Goal: Obtain resource: Obtain resource

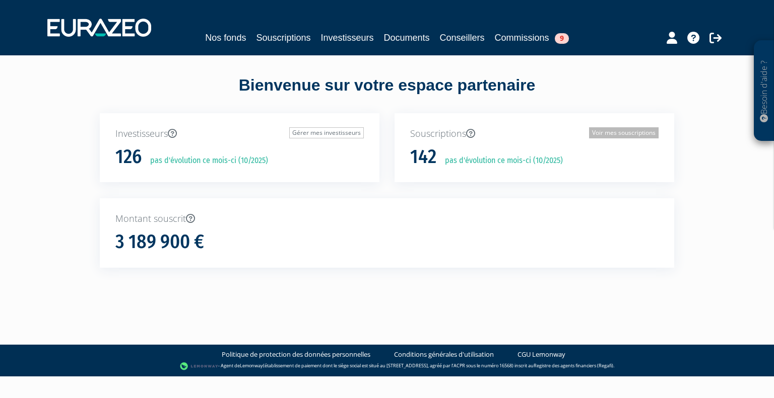
click at [593, 131] on link "Voir mes souscriptions" at bounding box center [624, 132] width 70 height 11
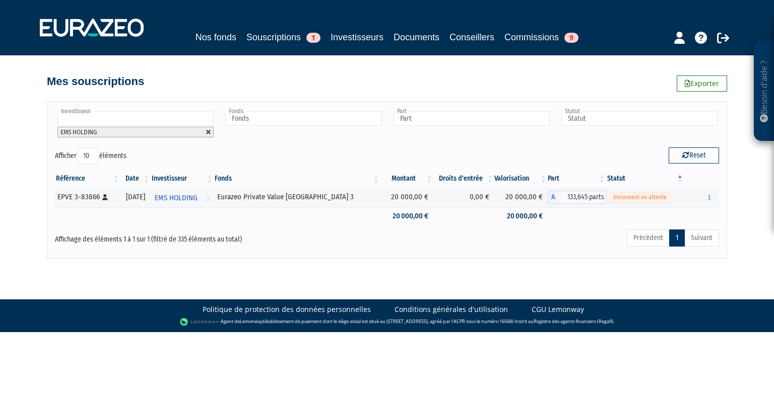
click at [207, 132] on link at bounding box center [208, 132] width 6 height 6
type input "Investisseur"
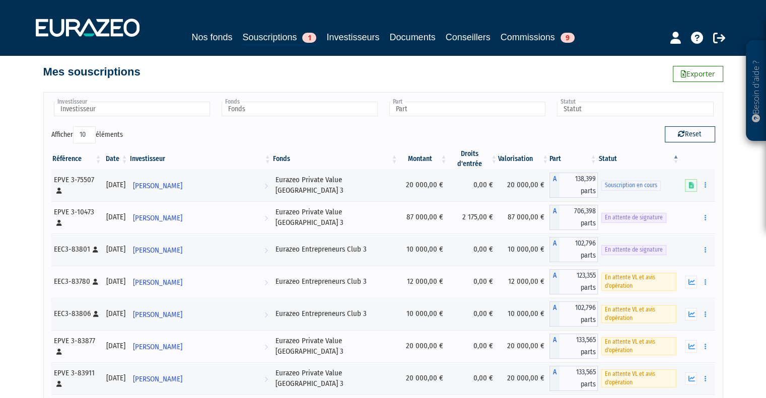
scroll to position [10, 0]
click at [388, 38] on div "Nos fonds Souscriptions 1 Investisseurs Documents Conseillers Commissions 9" at bounding box center [383, 38] width 473 height 16
click at [398, 36] on link "Documents" at bounding box center [413, 37] width 46 height 14
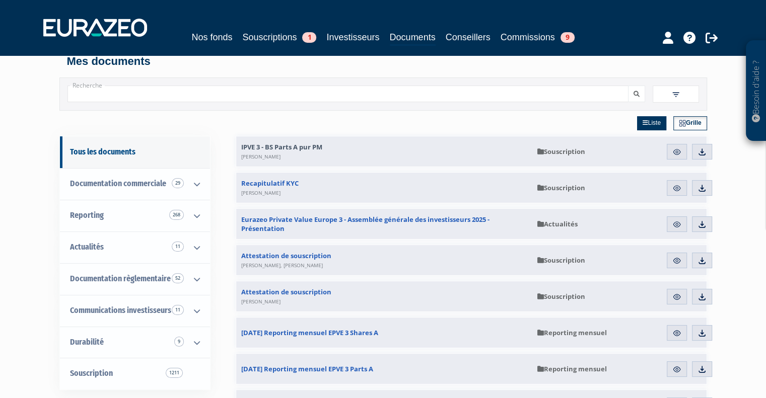
scroll to position [11, 0]
click at [680, 151] on img at bounding box center [676, 151] width 9 height 9
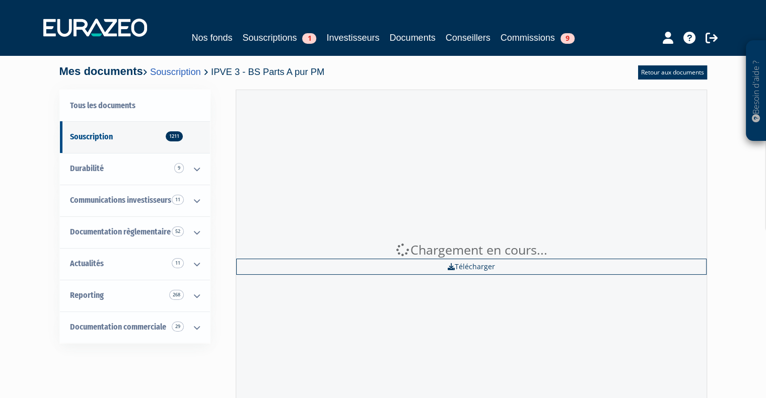
click at [481, 277] on div "Chargement en cours... Télécharger" at bounding box center [471, 258] width 471 height 337
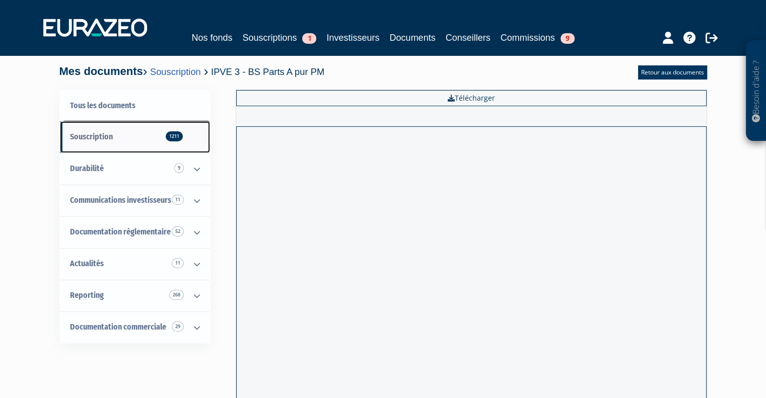
click at [175, 132] on span "1211" at bounding box center [174, 136] width 17 height 10
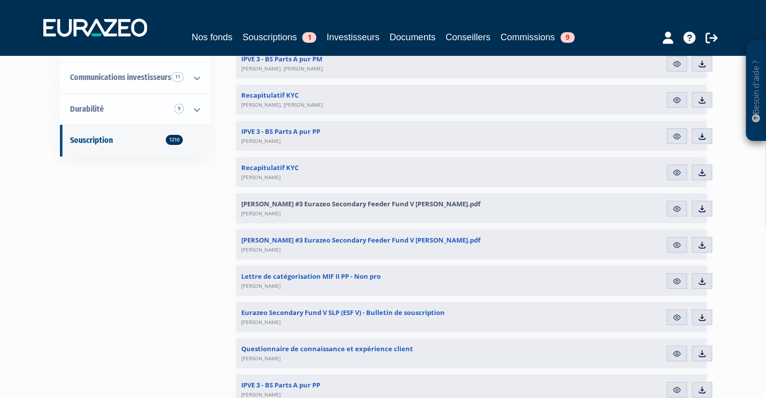
scroll to position [247, 0]
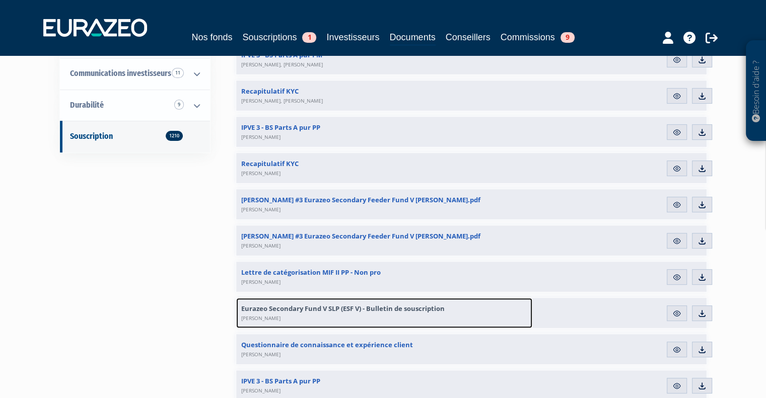
click at [382, 302] on link "Eurazeo Secondary Fund V SLP (ESF V) - Bulletin de souscription Matthieu Osdoit" at bounding box center [384, 313] width 296 height 30
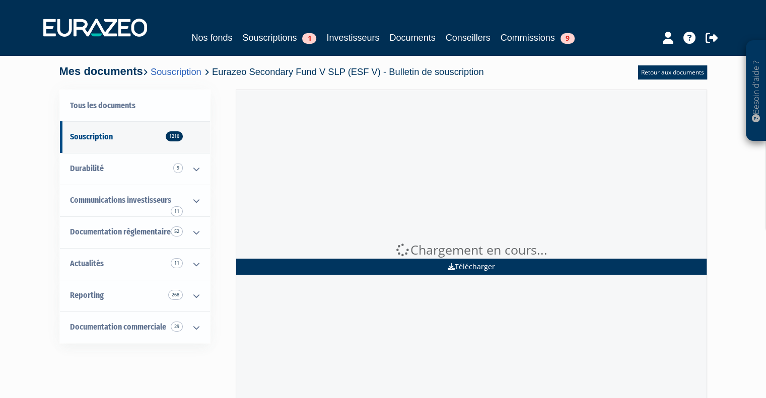
click at [461, 267] on link "Télécharger" at bounding box center [471, 267] width 470 height 16
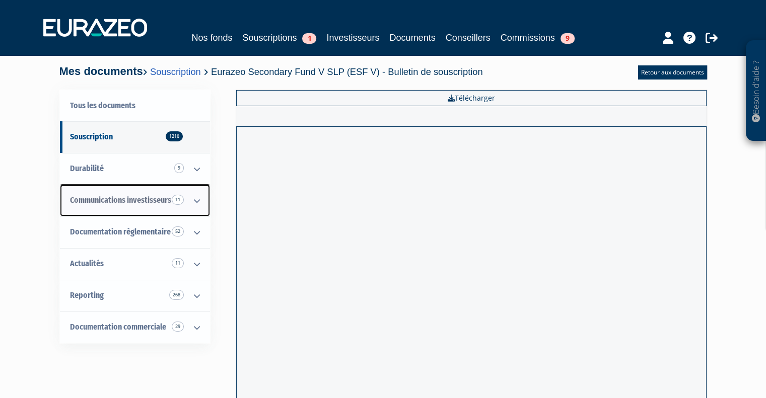
click at [164, 203] on span "Communications investisseurs 11" at bounding box center [120, 200] width 101 height 10
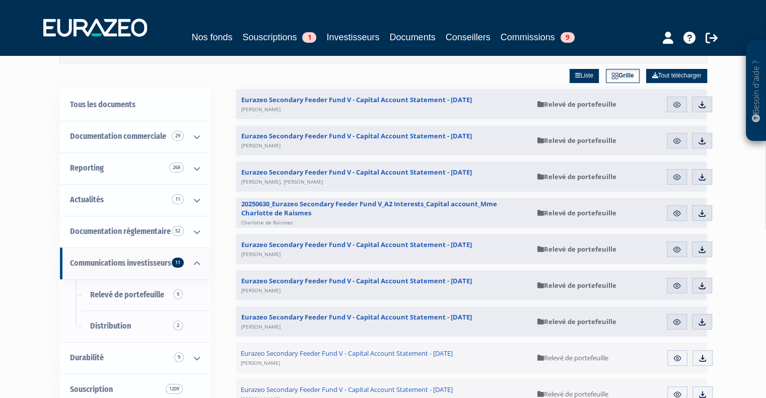
scroll to position [60, 0]
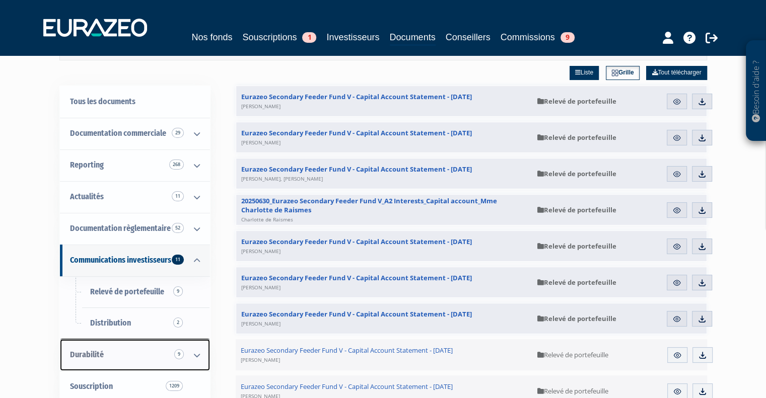
click at [195, 354] on icon at bounding box center [197, 355] width 26 height 31
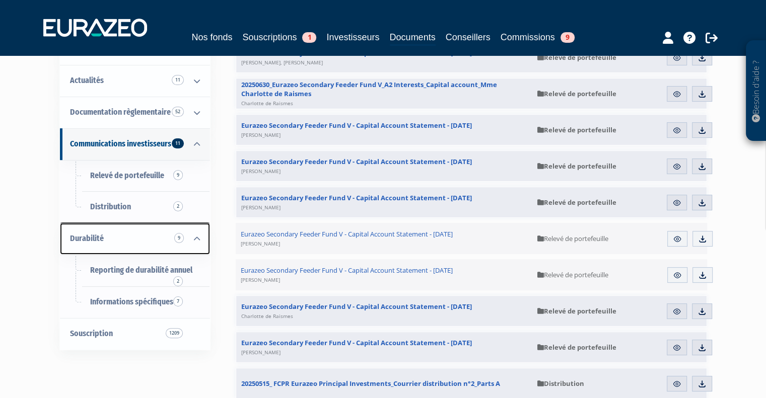
scroll to position [177, 0]
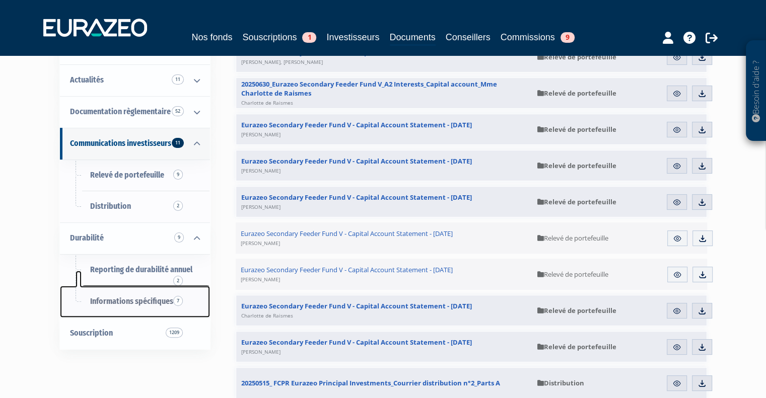
click at [147, 311] on link "Informations spécifiques 7" at bounding box center [135, 302] width 150 height 32
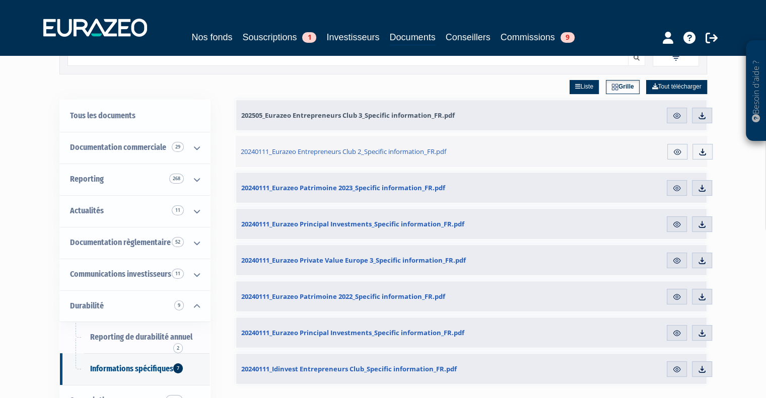
scroll to position [54, 0]
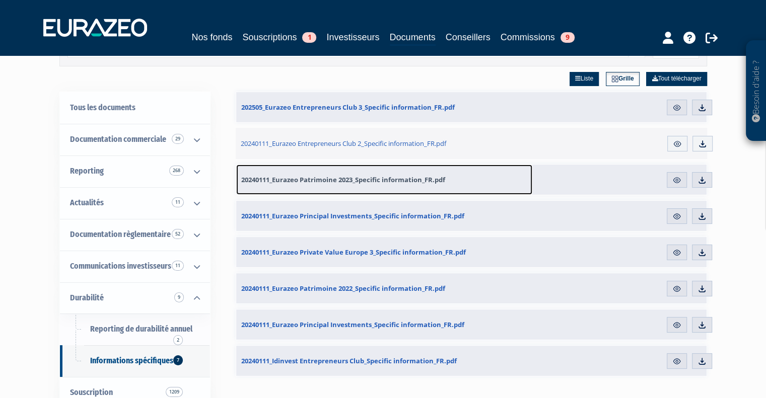
click at [377, 180] on span "20240111_Eurazeo Patrimoine 2023_Specific information_FR.pdf" at bounding box center [343, 179] width 204 height 9
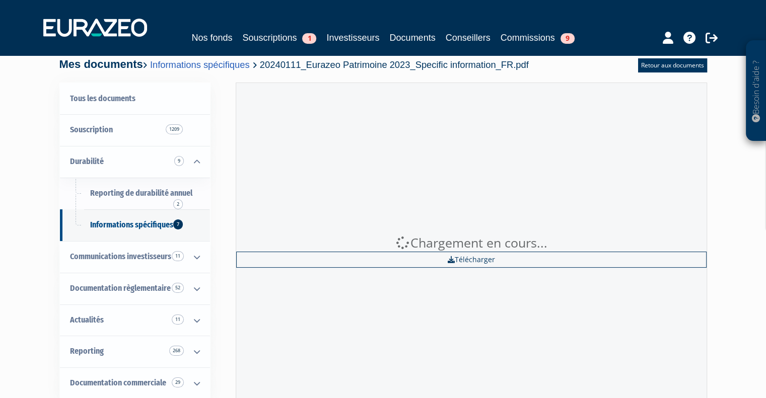
scroll to position [8, 0]
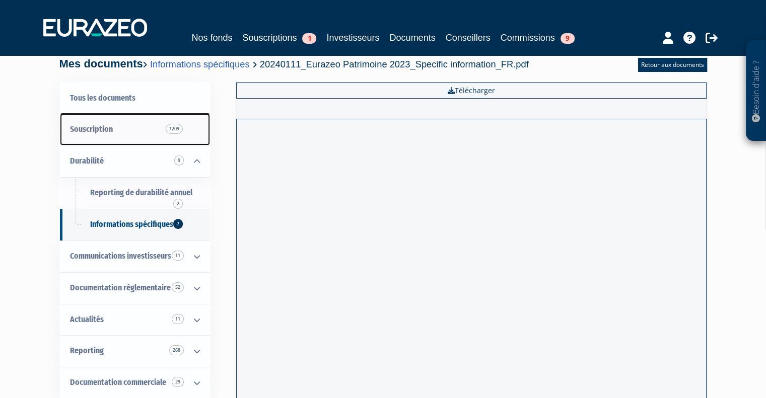
click at [125, 122] on link "Souscription 1209" at bounding box center [135, 130] width 150 height 32
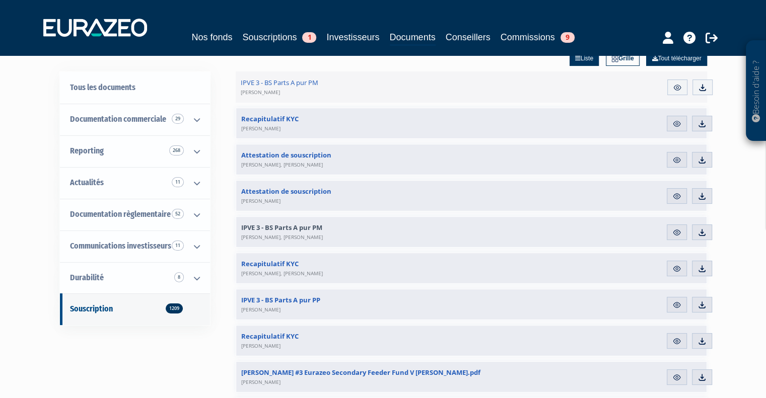
scroll to position [81, 0]
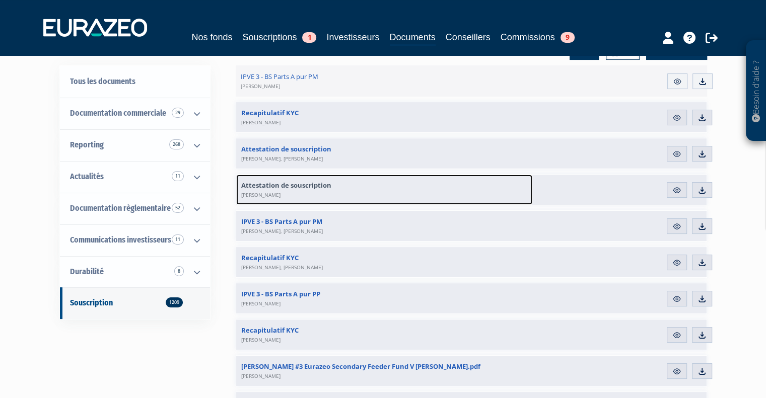
click at [359, 183] on link "Attestation de souscription franck demeulenaere" at bounding box center [384, 190] width 296 height 30
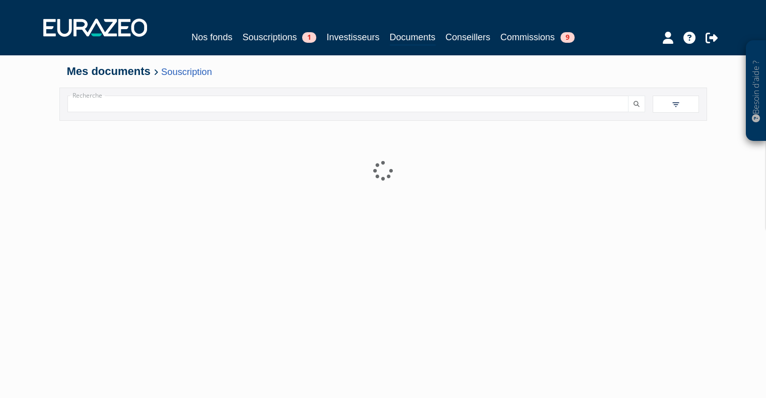
scroll to position [81, 0]
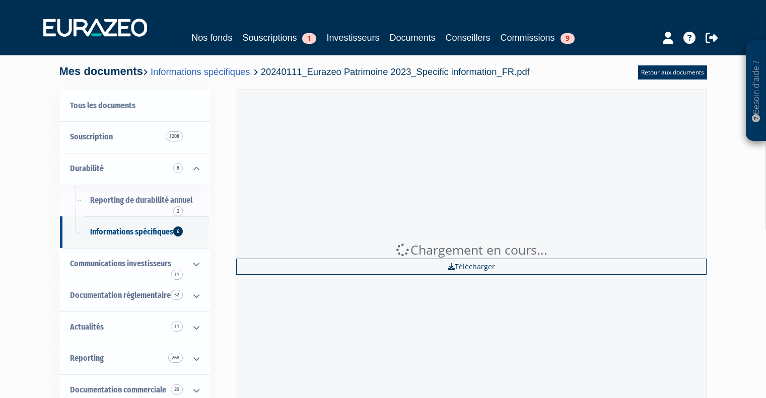
scroll to position [8, 0]
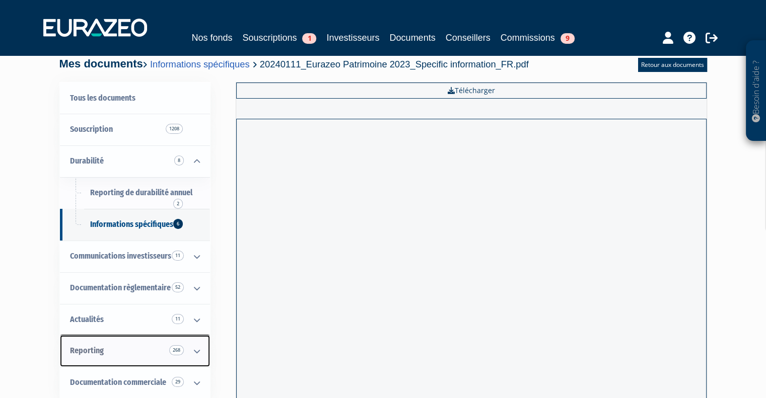
click at [199, 351] on icon at bounding box center [197, 351] width 26 height 31
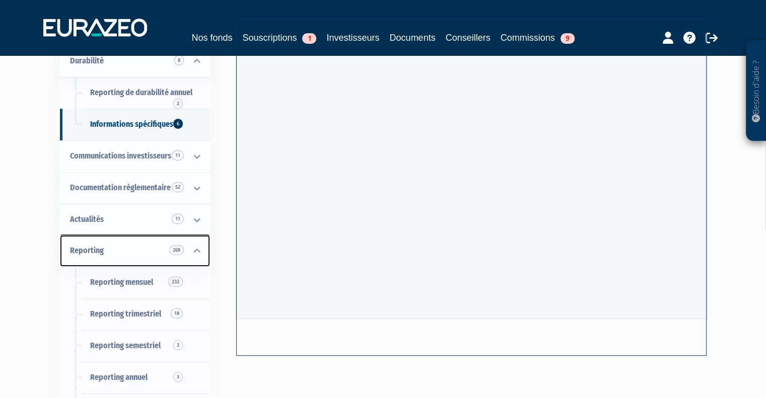
scroll to position [147, 0]
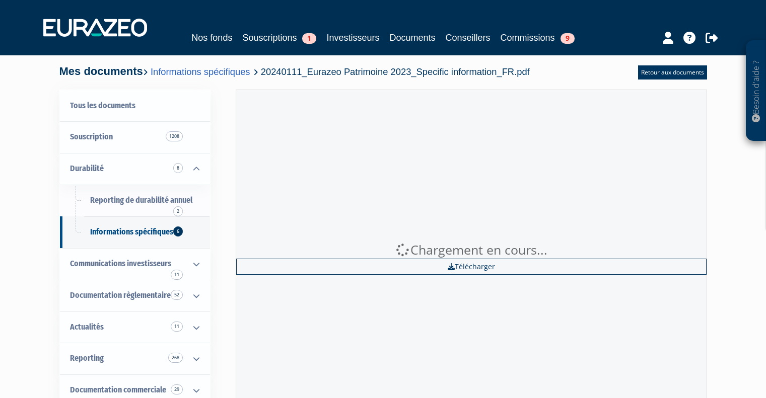
scroll to position [126, 0]
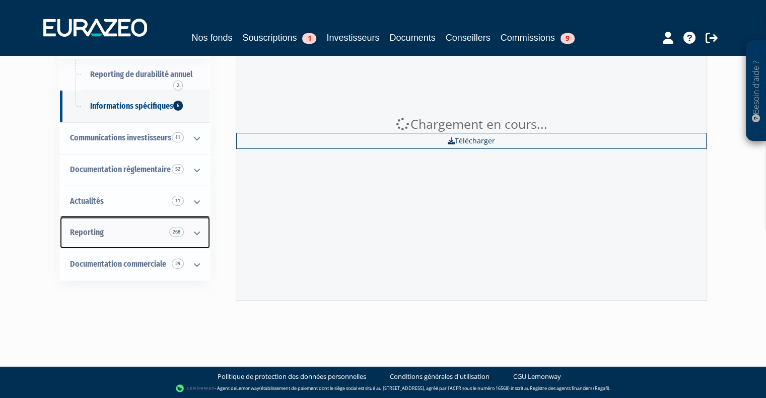
click at [198, 231] on icon at bounding box center [197, 233] width 26 height 31
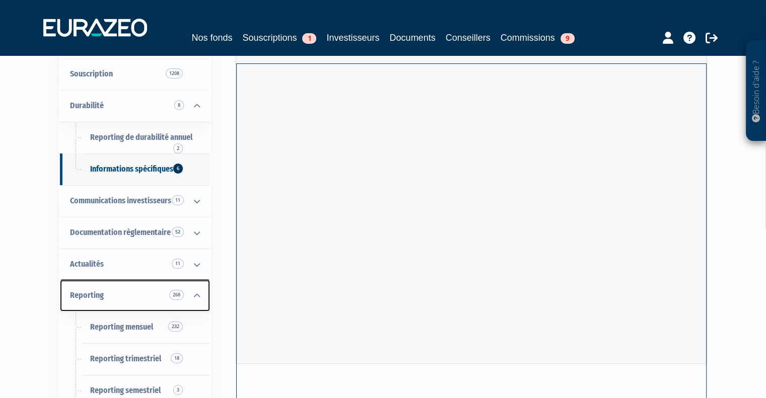
scroll to position [0, 0]
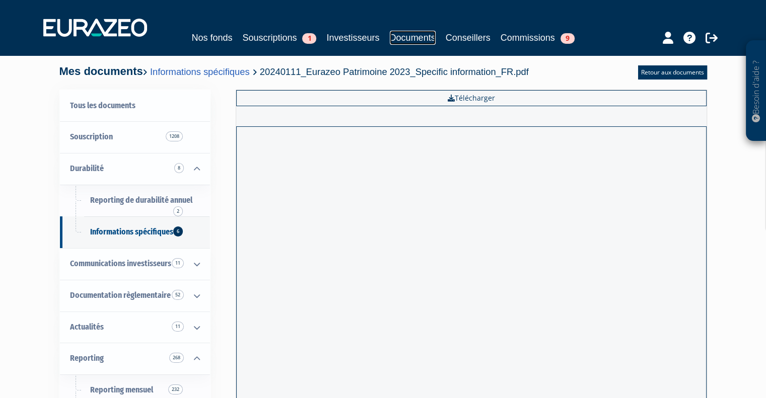
click at [403, 37] on link "Documents" at bounding box center [413, 38] width 46 height 14
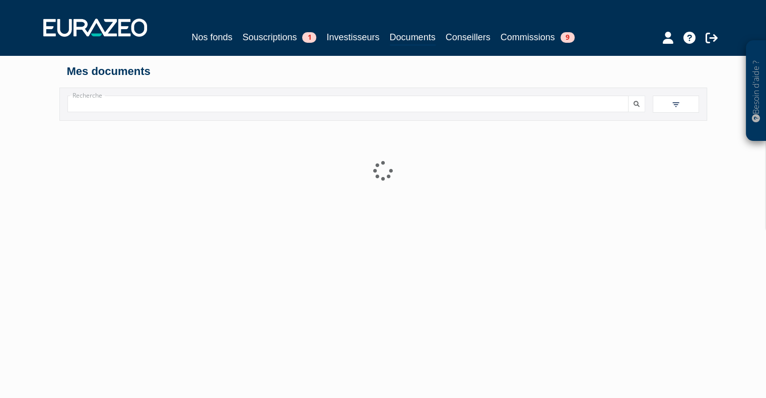
click at [610, 107] on input "Recherche" at bounding box center [347, 104] width 561 height 17
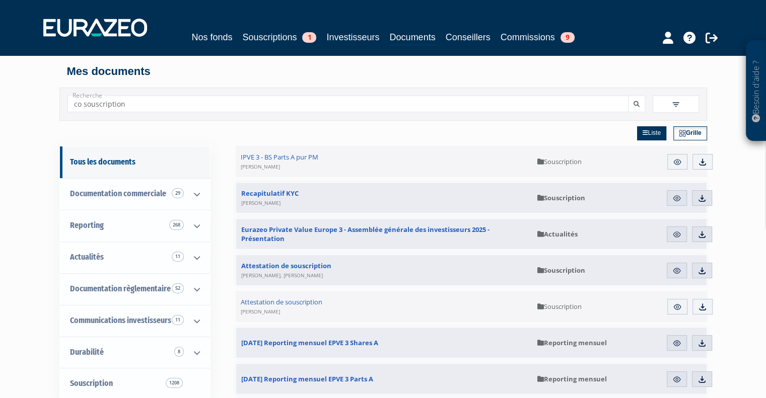
click at [628, 96] on button "submit" at bounding box center [636, 104] width 17 height 17
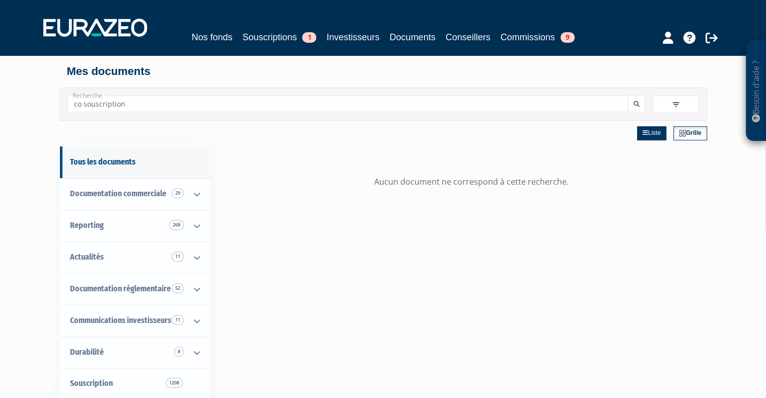
click at [610, 107] on input "co souscription" at bounding box center [347, 104] width 561 height 17
click at [83, 105] on input "co souscription" at bounding box center [347, 104] width 561 height 17
click at [628, 96] on button "submit" at bounding box center [636, 104] width 17 height 17
type input "co Asouscription"
click at [628, 96] on button "submit" at bounding box center [636, 104] width 17 height 17
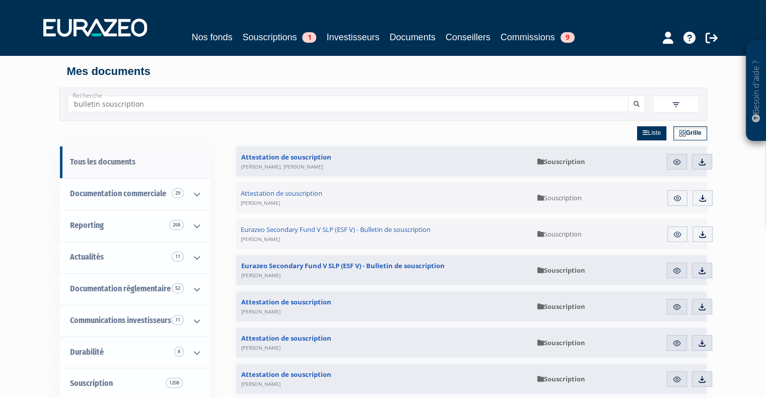
type input "bulletin souscription"
click at [628, 96] on button "submit" at bounding box center [636, 104] width 17 height 17
